Goal: Task Accomplishment & Management: Manage account settings

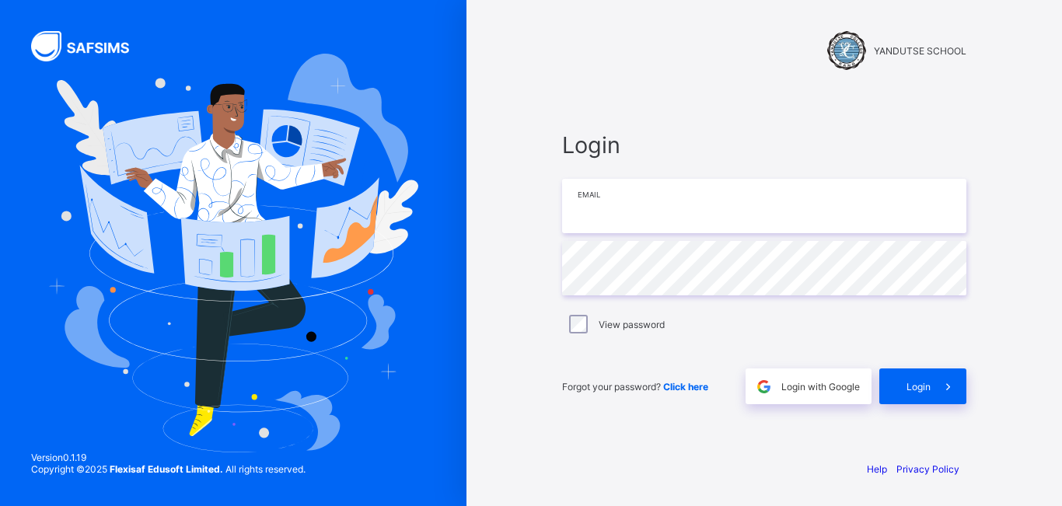
type input "**********"
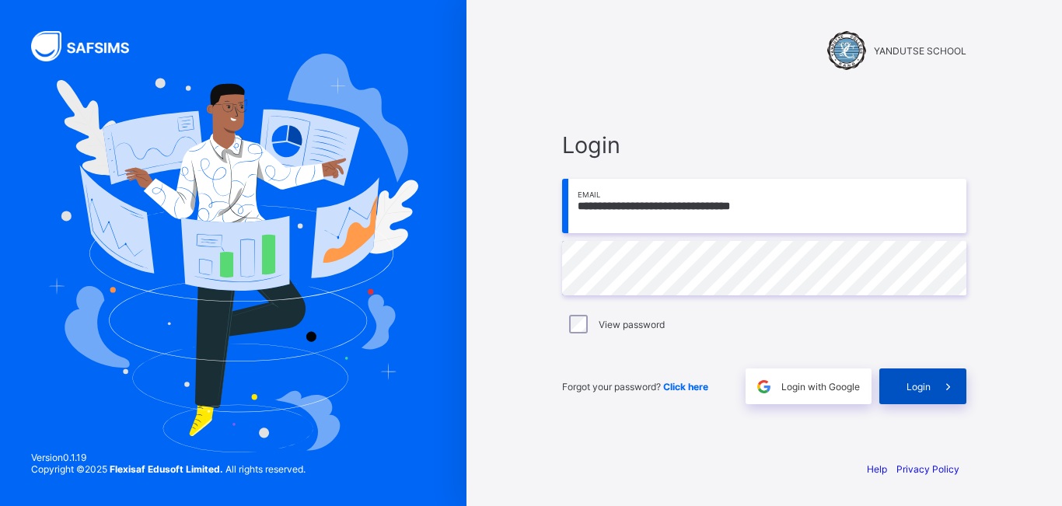
click at [949, 395] on span at bounding box center [948, 386] width 36 height 36
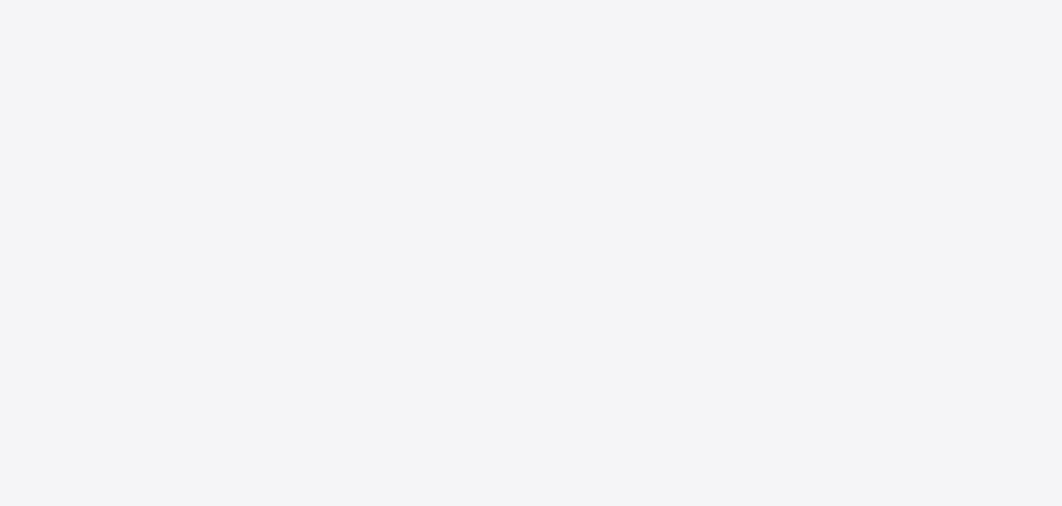
click at [928, 382] on div "New Update Available Hello there, You can install SAFSIMS on your device for ea…" at bounding box center [531, 253] width 1062 height 506
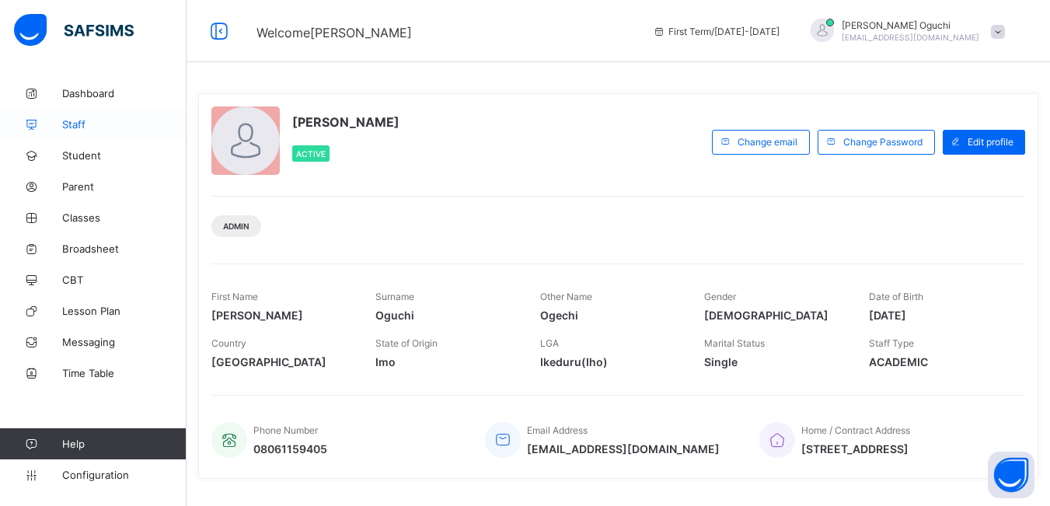
click at [75, 127] on span "Staff" at bounding box center [124, 124] width 124 height 12
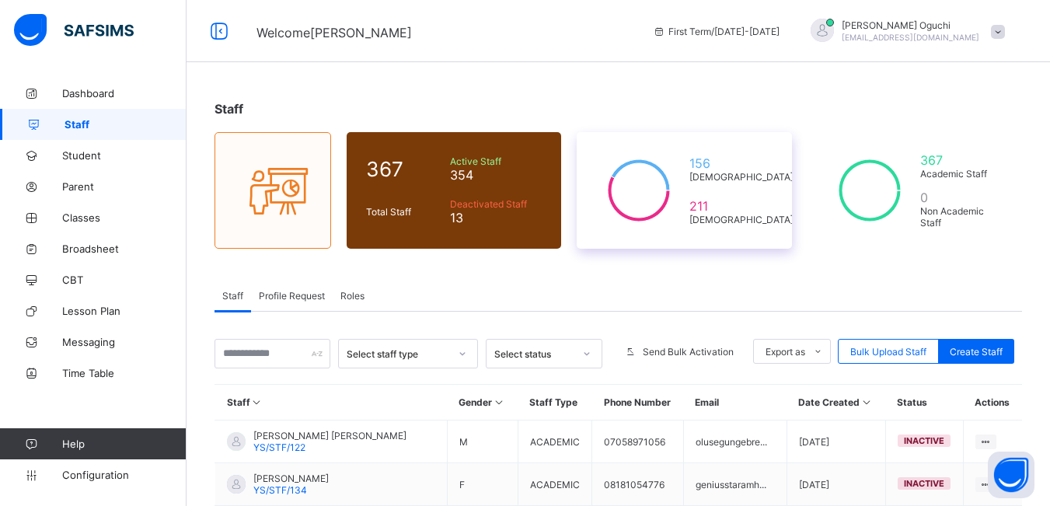
click at [776, 238] on div "156 [DEMOGRAPHIC_DATA] 211 [DEMOGRAPHIC_DATA]" at bounding box center [684, 190] width 214 height 117
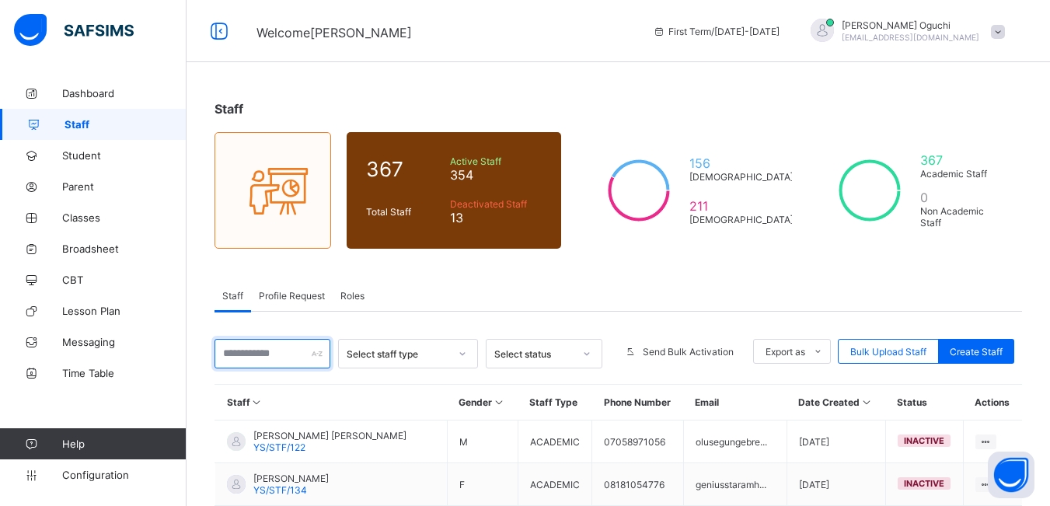
click at [279, 343] on input "text" at bounding box center [272, 354] width 116 height 30
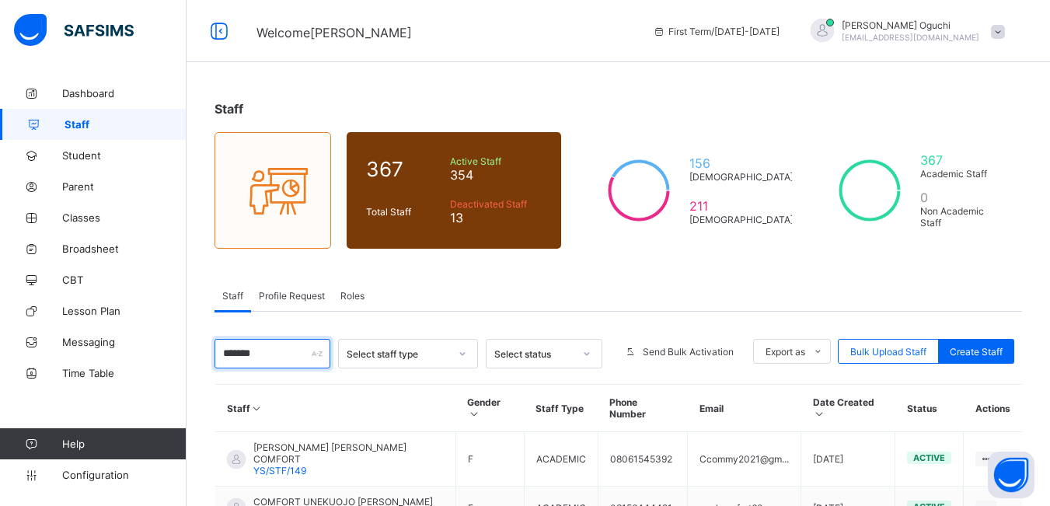
type input "*******"
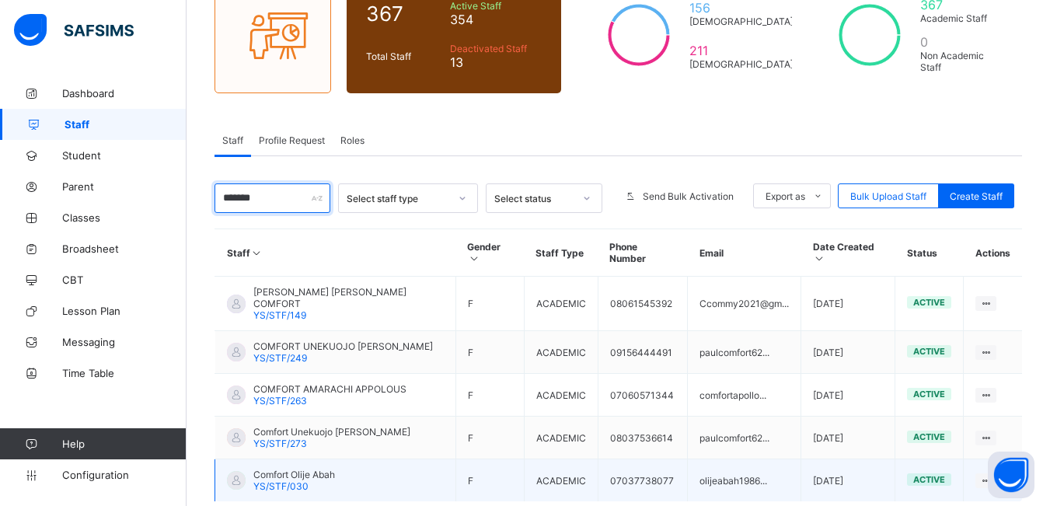
scroll to position [221, 0]
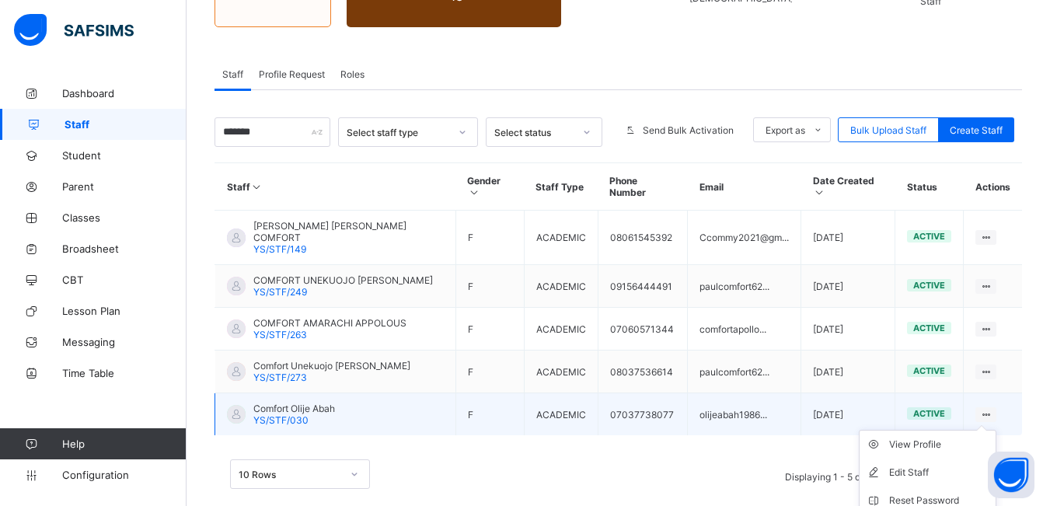
click at [995, 430] on ul "View Profile Edit Staff Reset Password Resend Activation Link Change Email Dele…" at bounding box center [928, 514] width 138 height 169
click at [622, 393] on td "07037738077" at bounding box center [643, 414] width 90 height 43
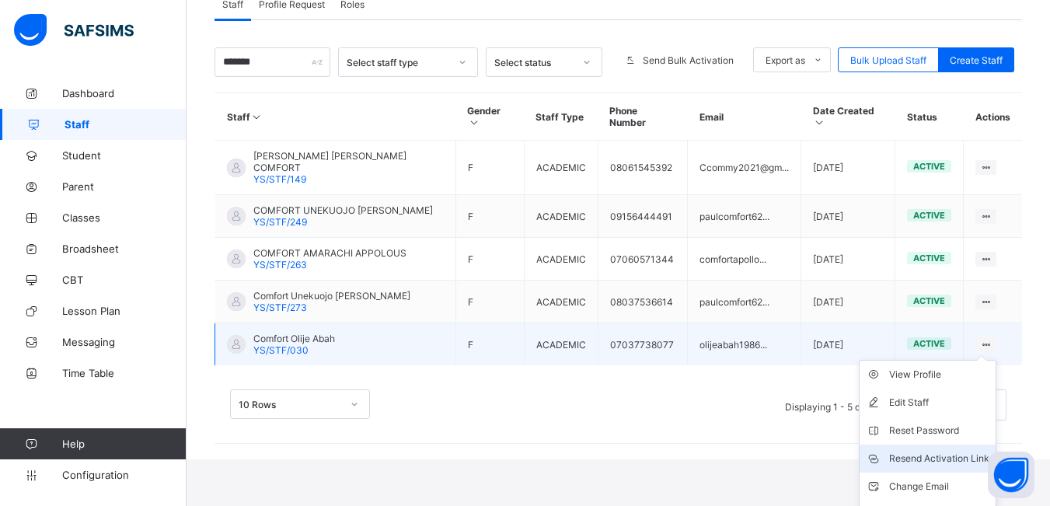
click at [971, 451] on div "Resend Activation Link" at bounding box center [939, 459] width 100 height 16
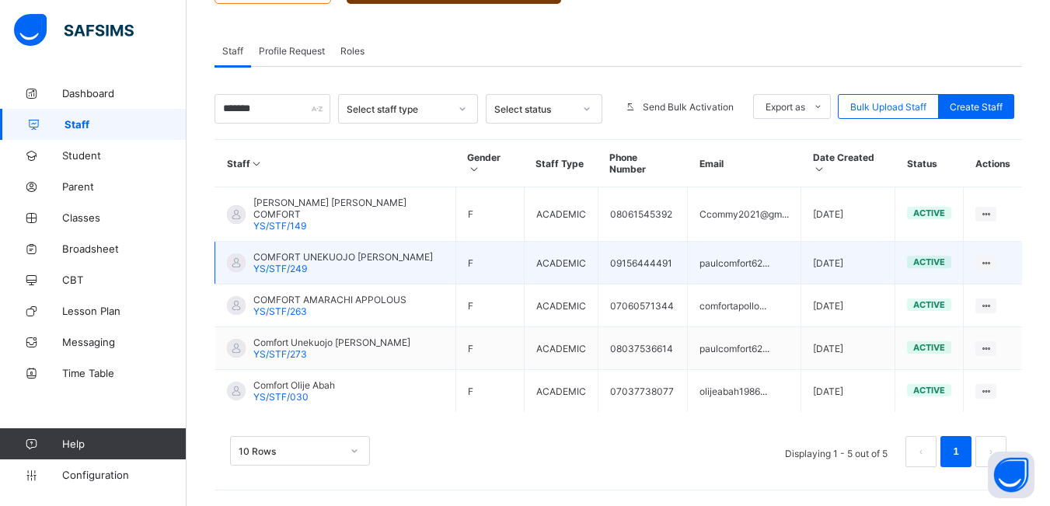
scroll to position [221, 0]
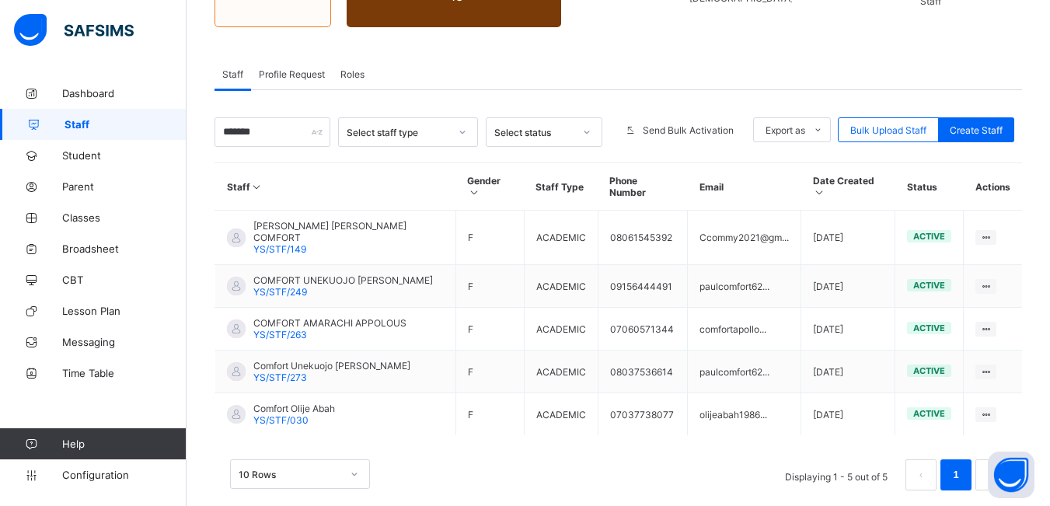
click at [309, 75] on span "Profile Request" at bounding box center [292, 74] width 66 height 12
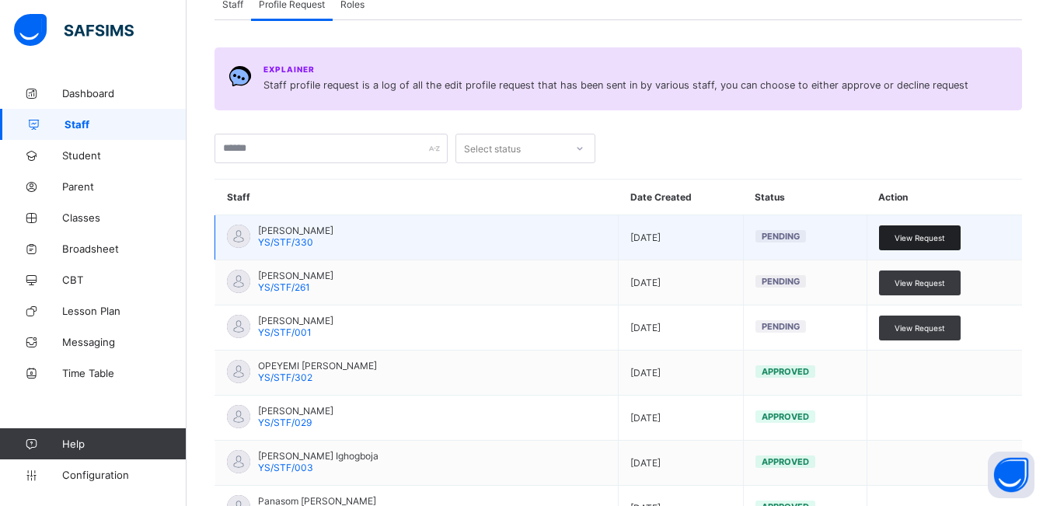
click at [931, 238] on span "View Request" at bounding box center [919, 237] width 51 height 9
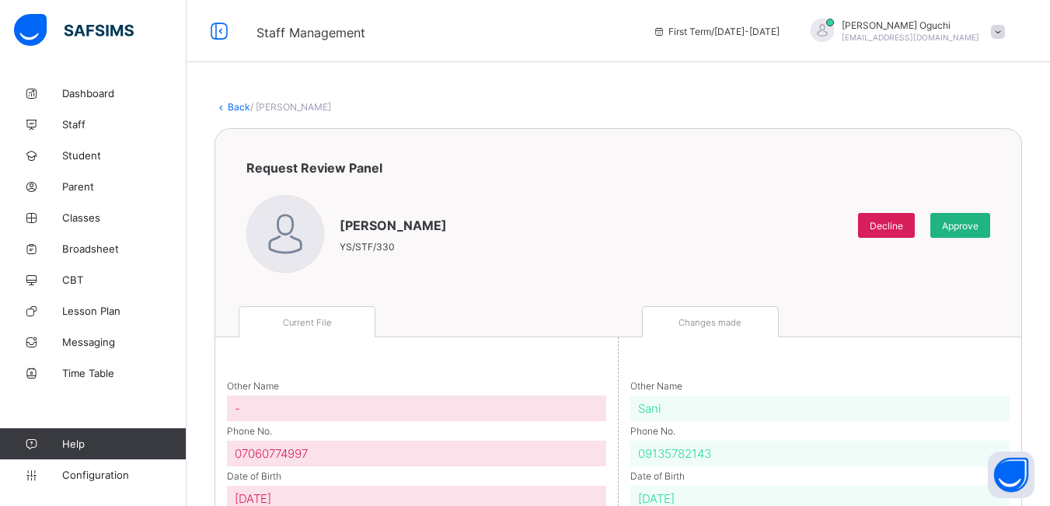
click at [976, 226] on span "Approve" at bounding box center [960, 226] width 37 height 12
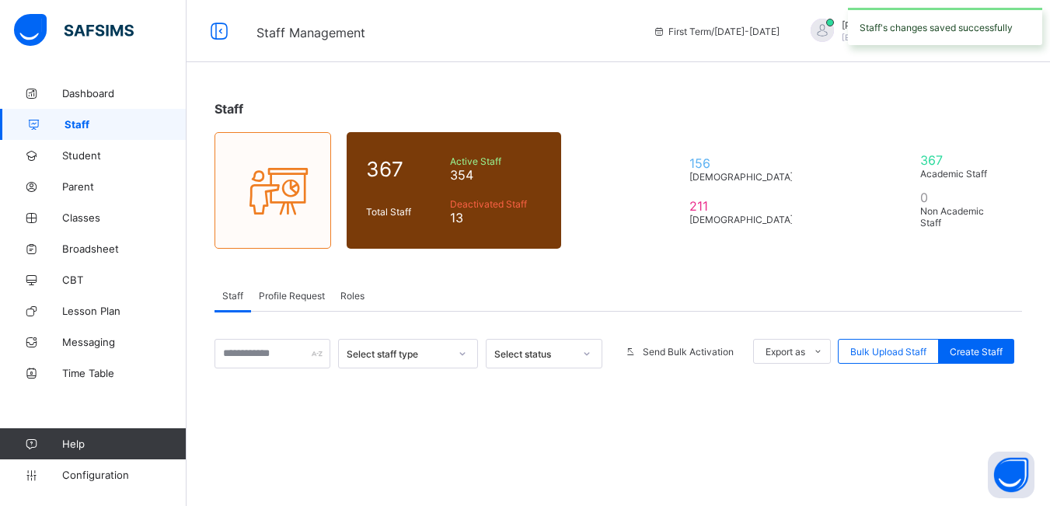
scroll to position [195, 0]
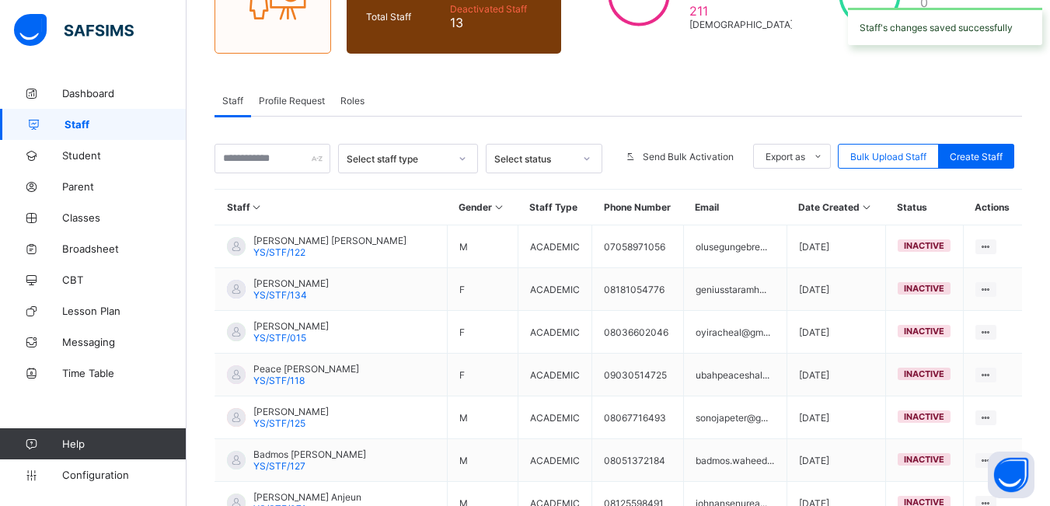
click at [293, 95] on span "Profile Request" at bounding box center [292, 101] width 66 height 12
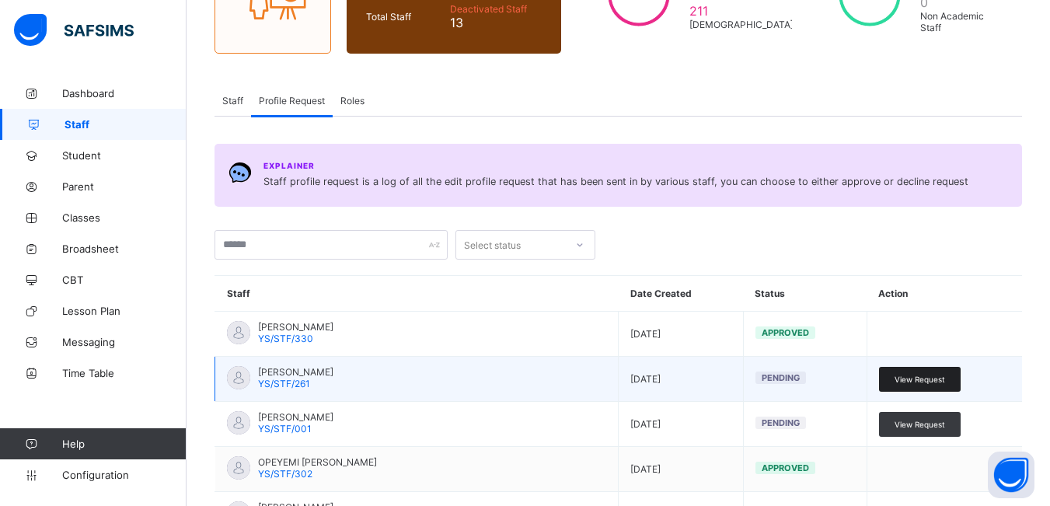
click at [926, 376] on span "View Request" at bounding box center [919, 379] width 51 height 9
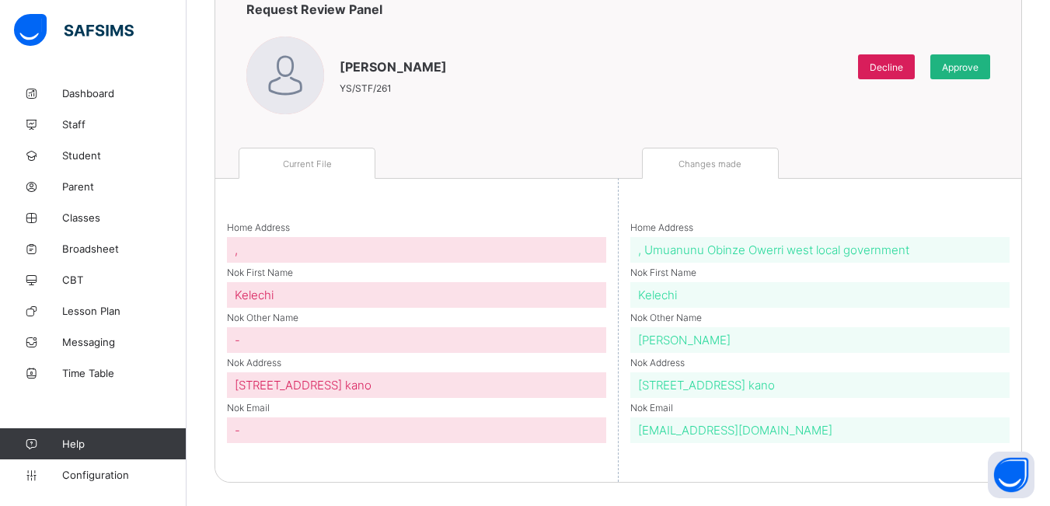
click at [975, 61] on span "Approve" at bounding box center [960, 67] width 37 height 12
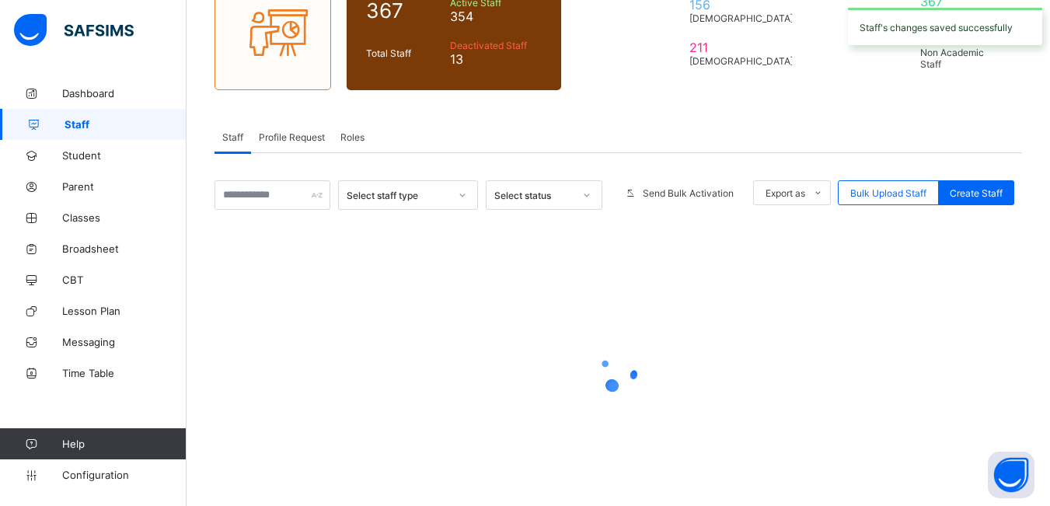
scroll to position [195, 0]
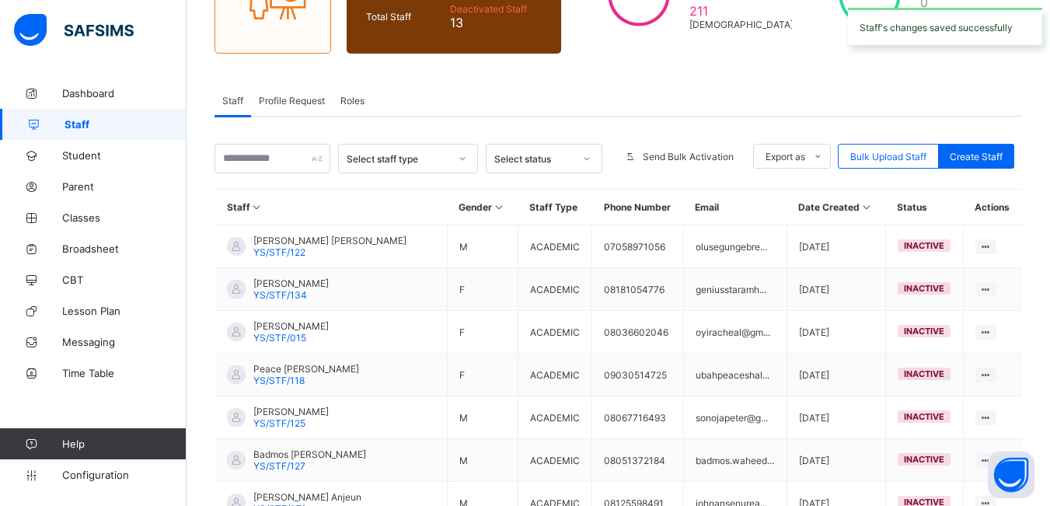
click at [288, 98] on span "Profile Request" at bounding box center [292, 101] width 66 height 12
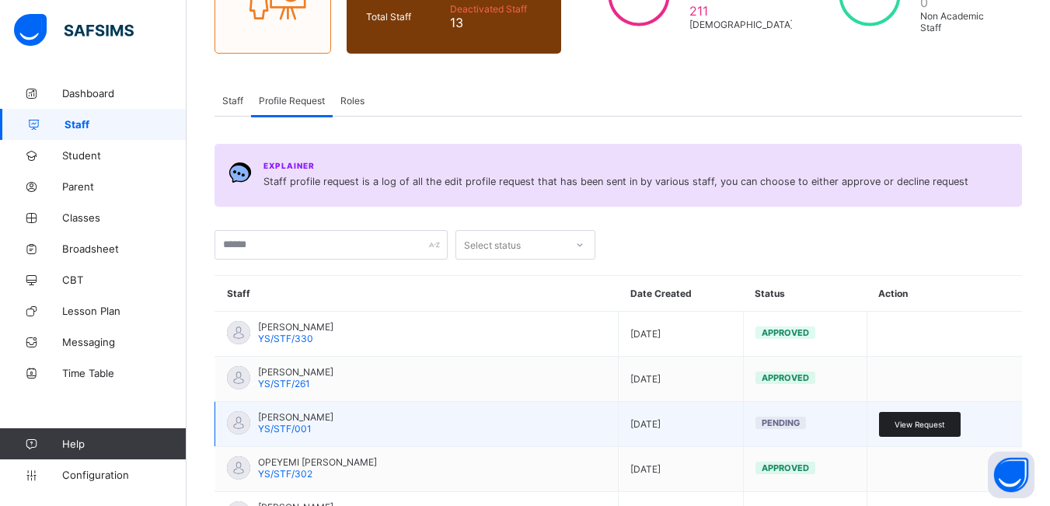
click at [928, 424] on span "View Request" at bounding box center [919, 424] width 51 height 9
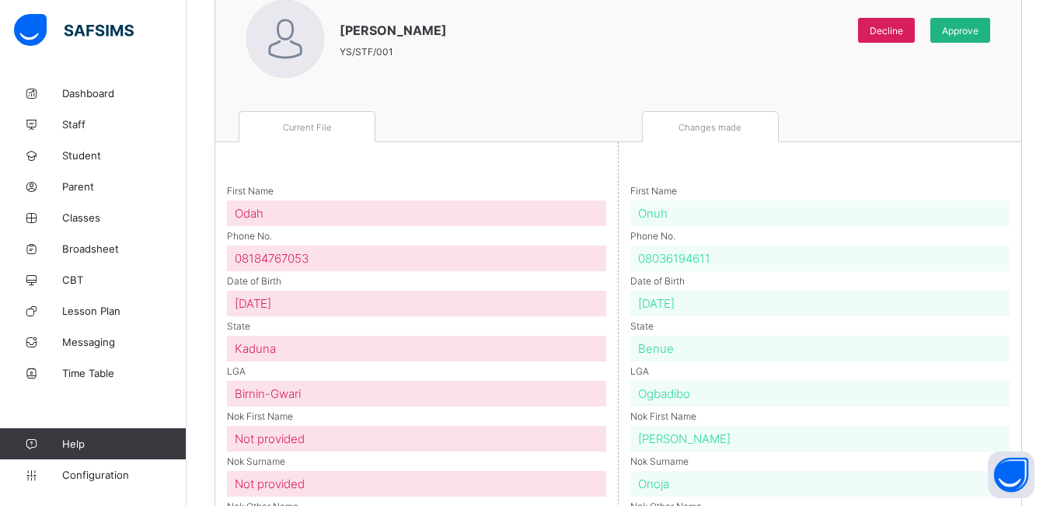
click at [978, 28] on span "Approve" at bounding box center [960, 31] width 37 height 12
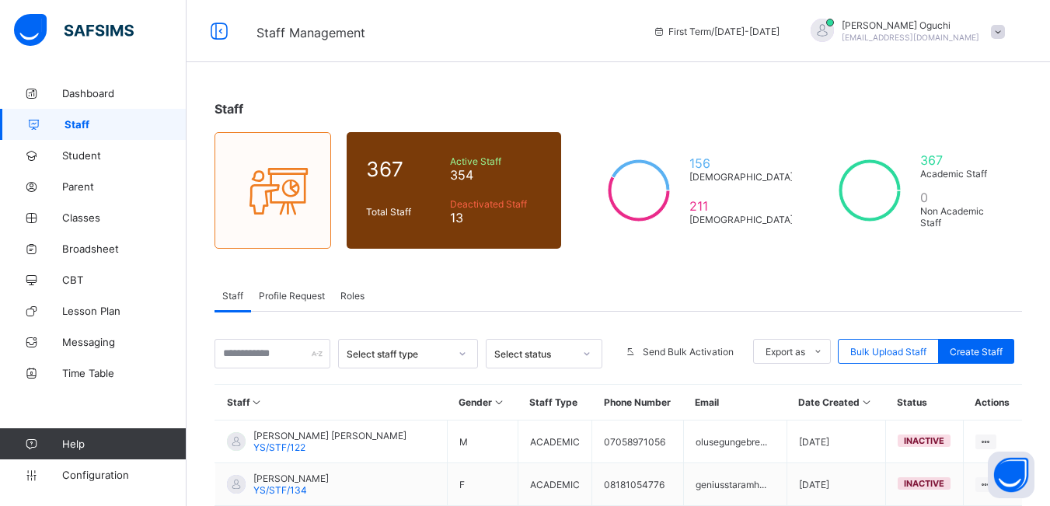
click at [298, 290] on span "Profile Request" at bounding box center [292, 296] width 66 height 12
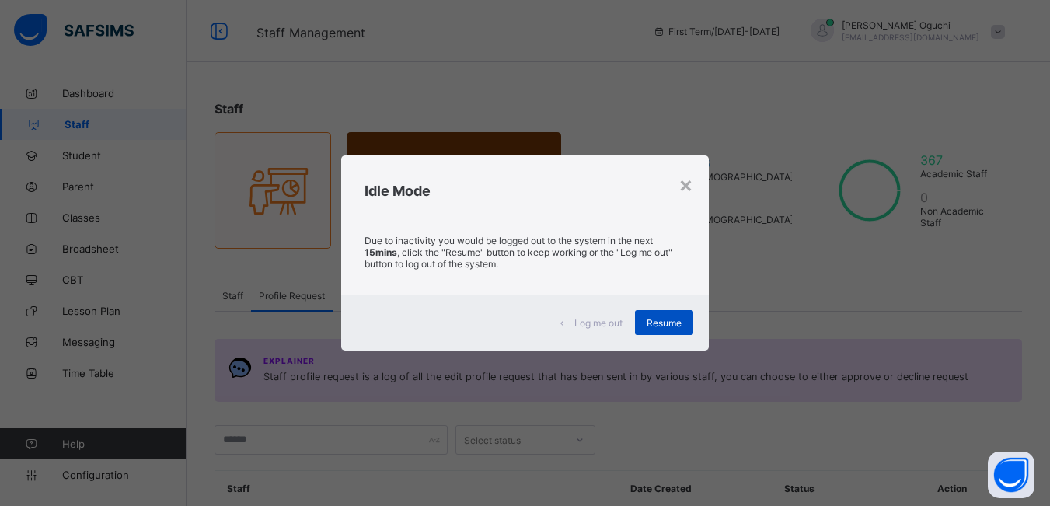
click at [673, 322] on span "Resume" at bounding box center [664, 323] width 35 height 12
